Goal: Task Accomplishment & Management: Complete application form

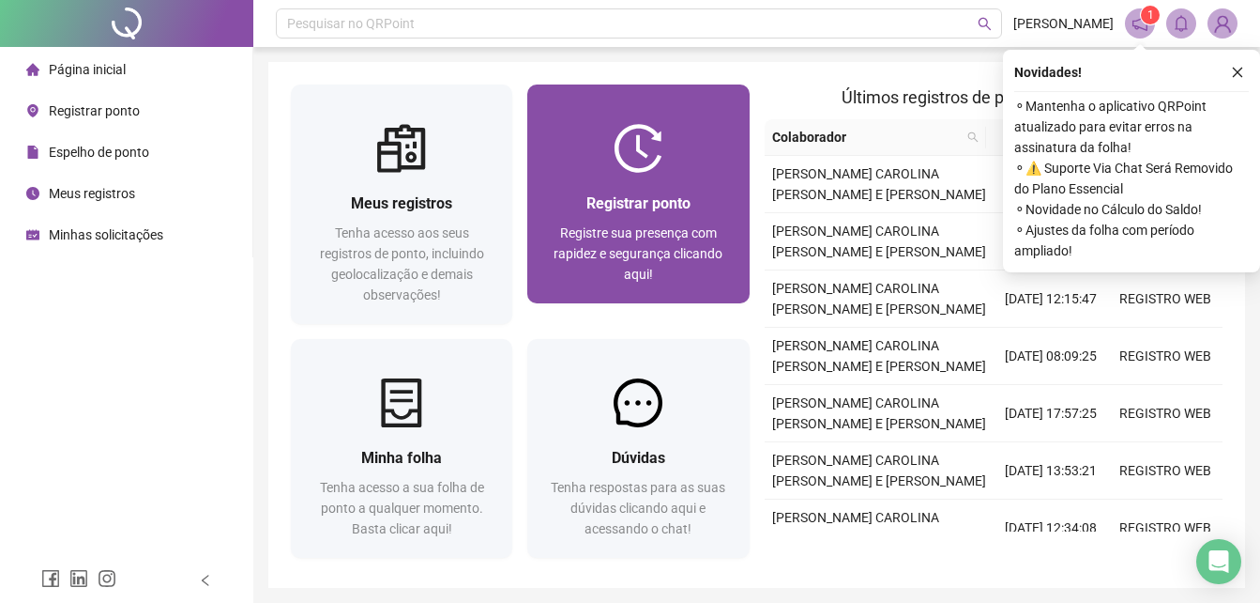
click at [662, 114] on div "Registrar ponto Registre sua presença com rapidez e segurança clicando aqui!" at bounding box center [637, 193] width 221 height 219
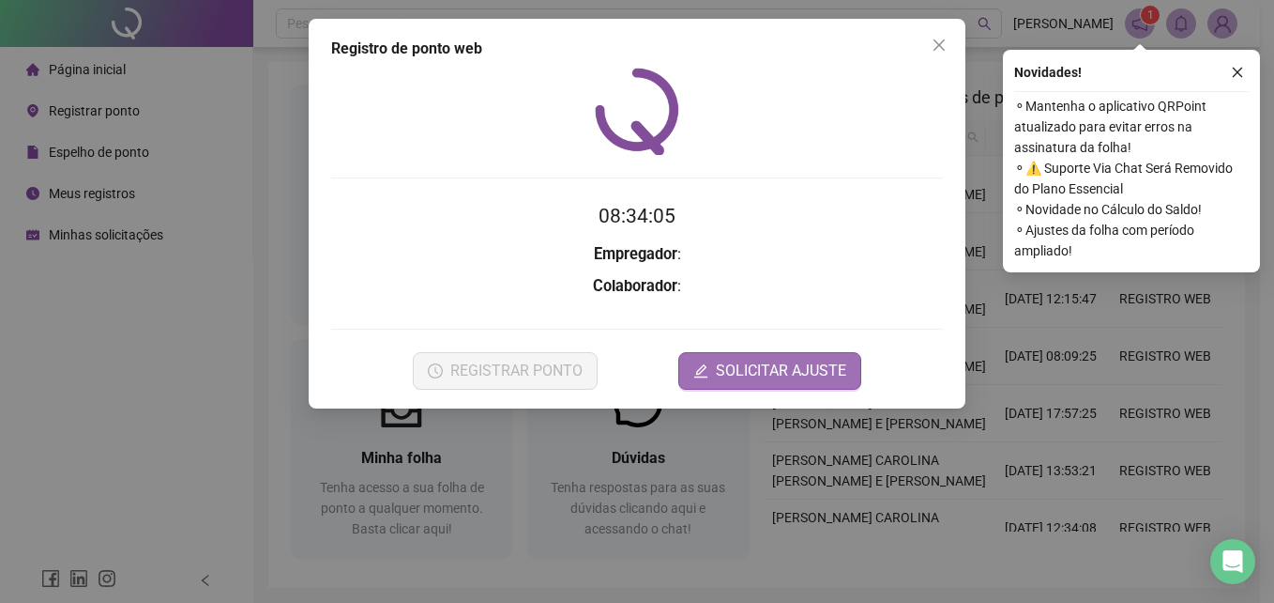
click at [765, 372] on span "SOLICITAR AJUSTE" at bounding box center [781, 370] width 130 height 23
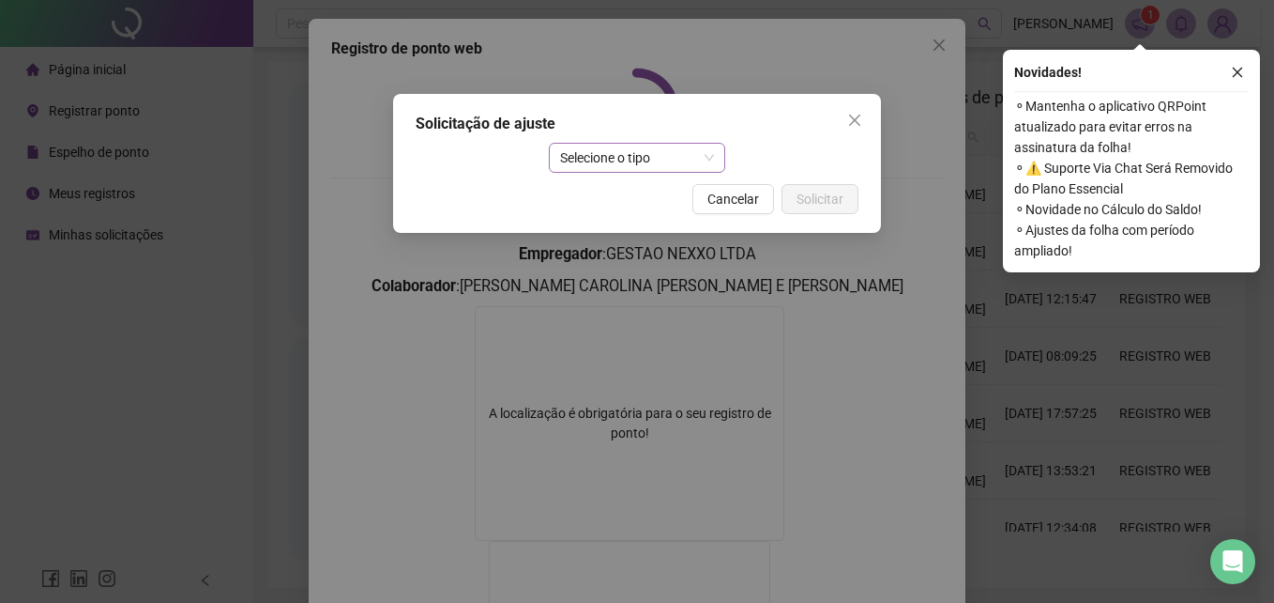
click at [575, 155] on span "Selecione o tipo" at bounding box center [637, 158] width 155 height 28
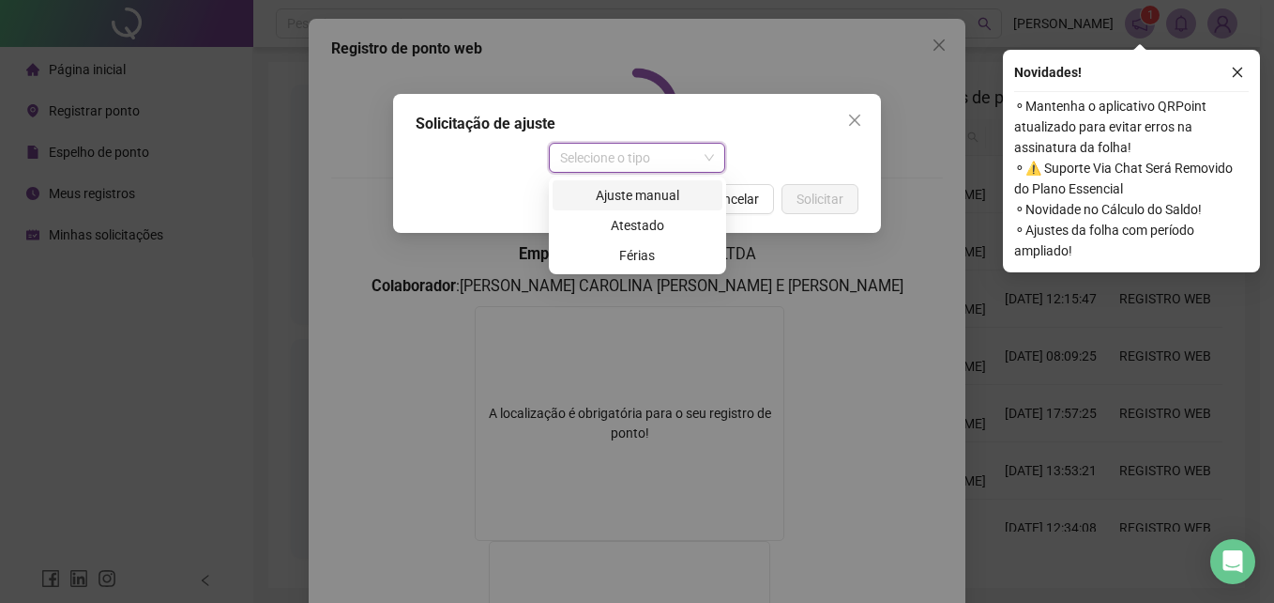
click at [664, 195] on div "Ajuste manual" at bounding box center [637, 195] width 147 height 21
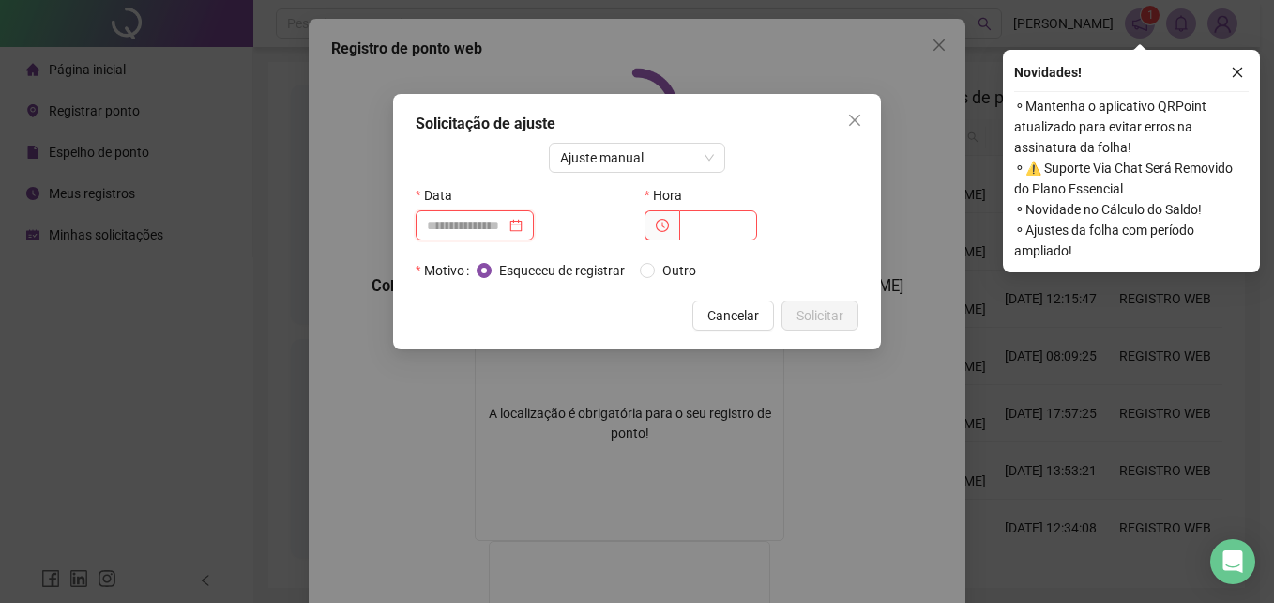
click at [476, 218] on input at bounding box center [466, 225] width 79 height 21
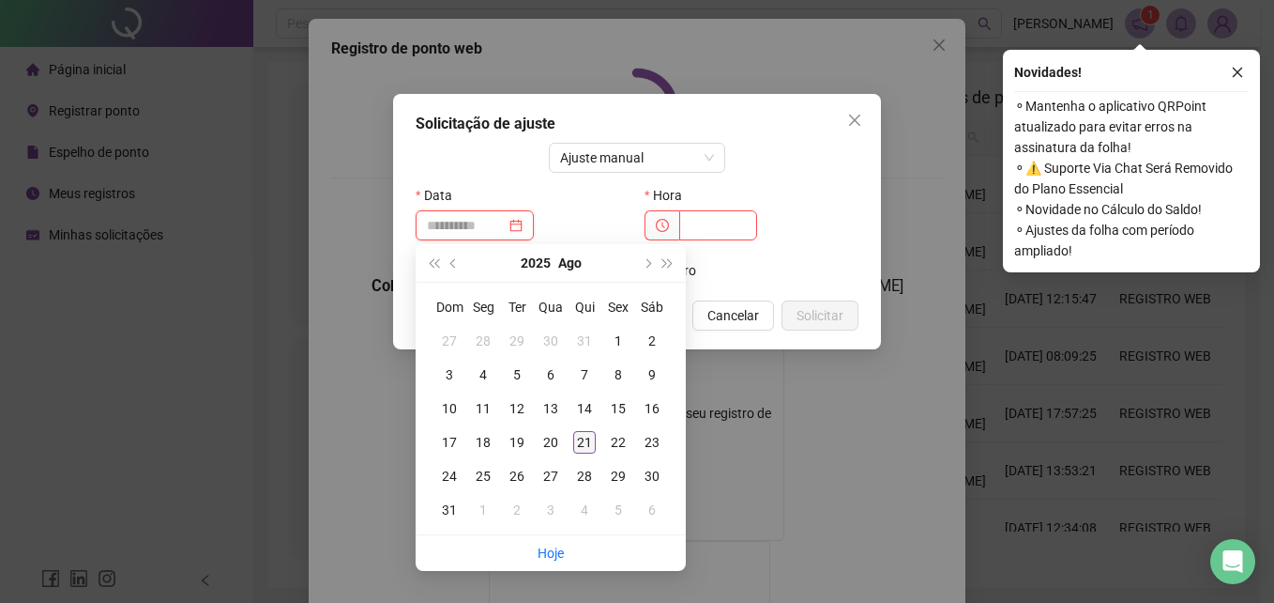
type input "**********"
click at [588, 443] on div "21" at bounding box center [584, 442] width 23 height 23
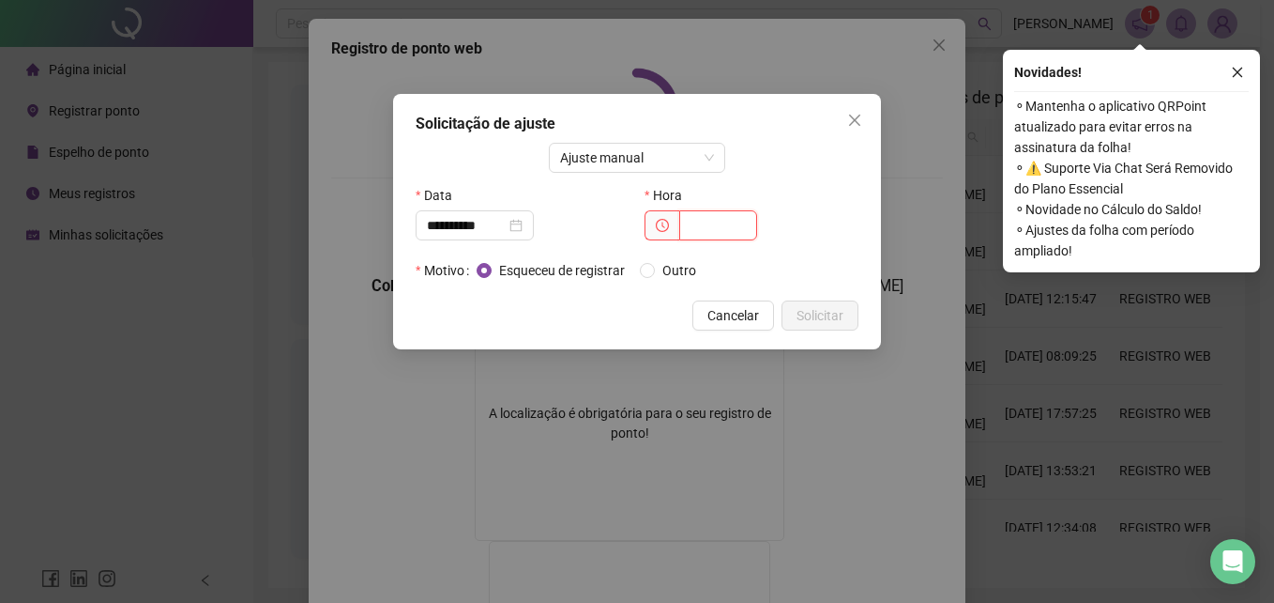
click at [699, 231] on input "text" at bounding box center [718, 225] width 78 height 30
type input "*****"
click at [815, 313] on span "Solicitar" at bounding box center [820, 315] width 47 height 21
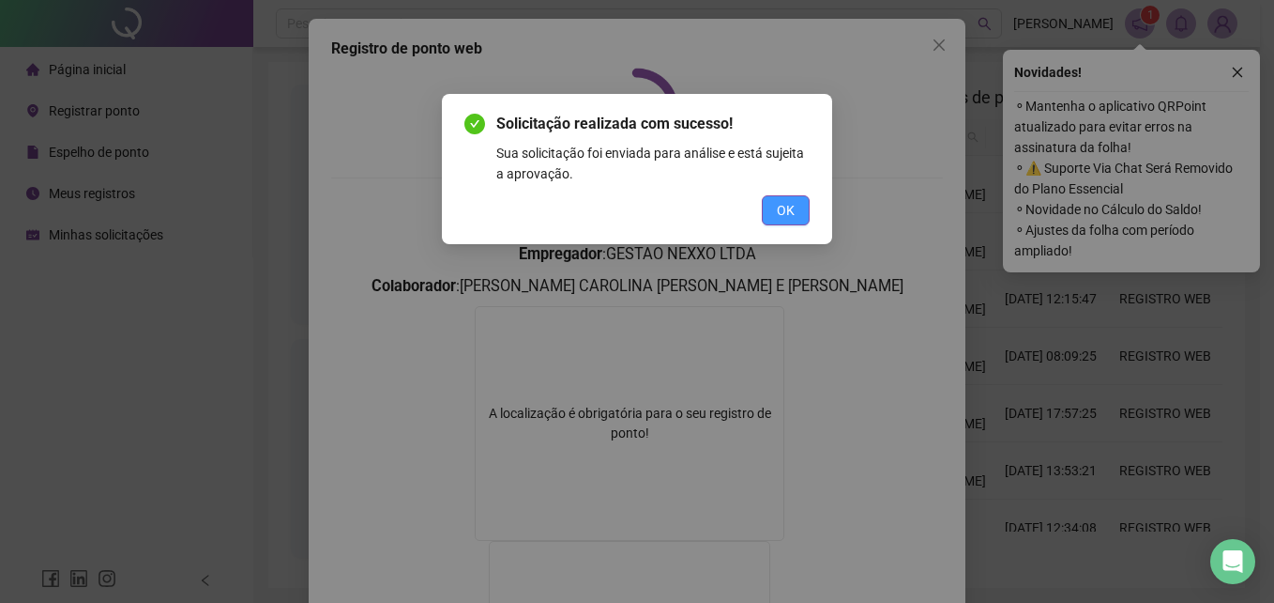
click at [784, 225] on div "Solicitação realizada com sucesso! Sua solicitação foi enviada para análise e e…" at bounding box center [637, 169] width 390 height 150
click at [789, 217] on span "OK" at bounding box center [786, 210] width 18 height 21
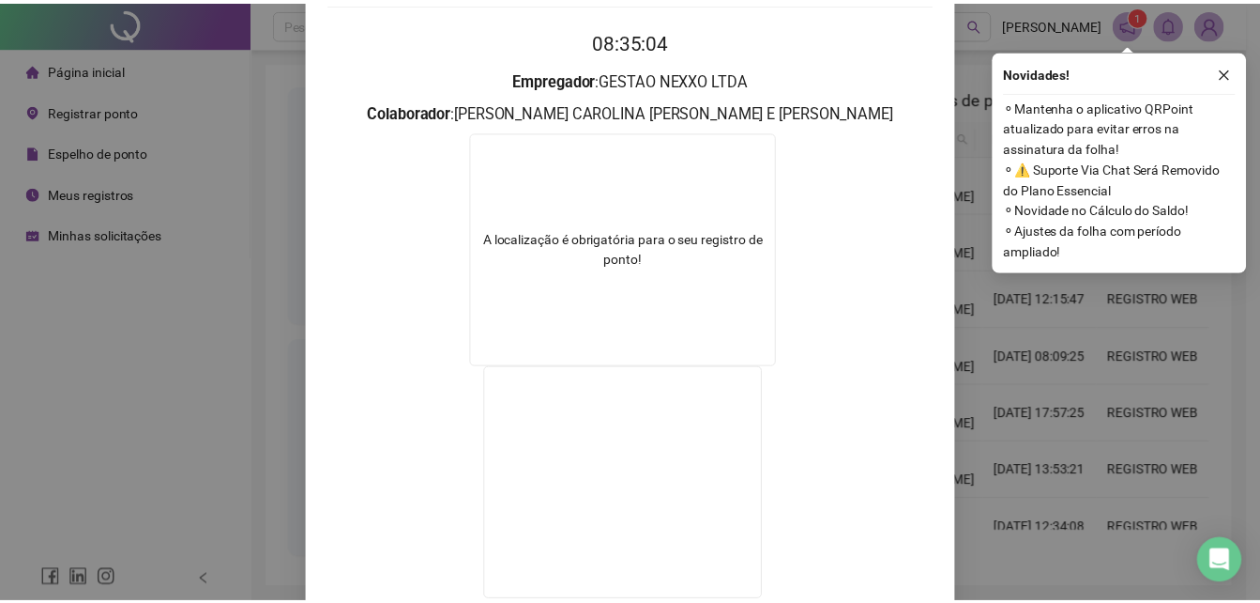
scroll to position [22, 0]
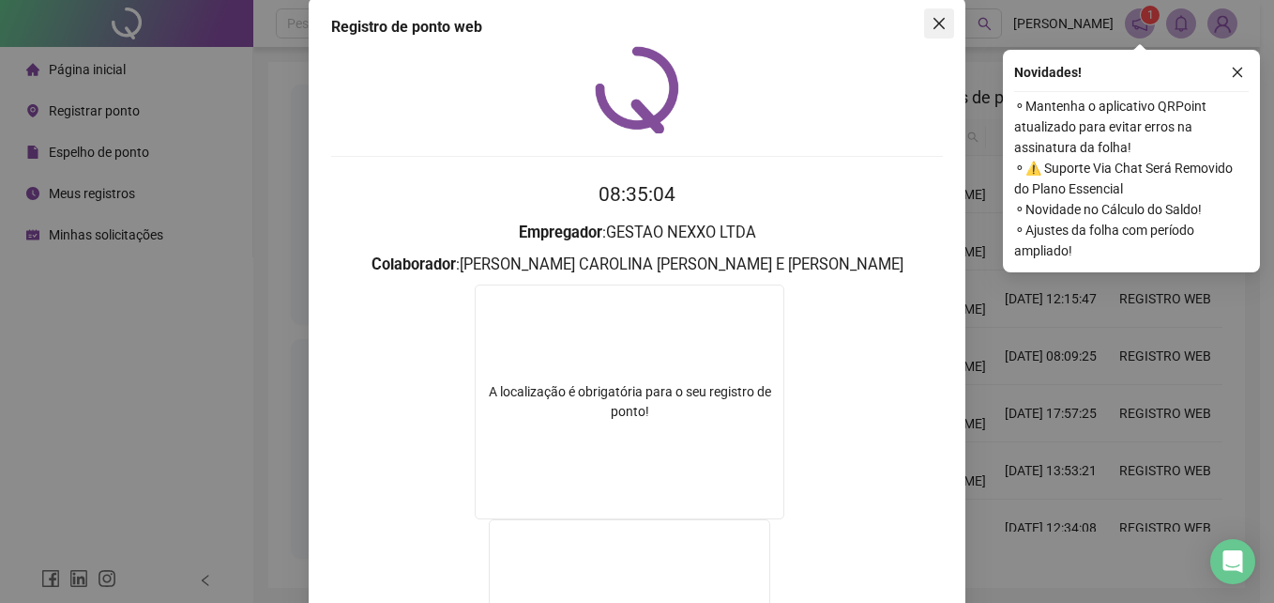
click at [937, 23] on icon "close" at bounding box center [939, 23] width 15 height 15
